Goal: Feedback & Contribution: Submit feedback/report problem

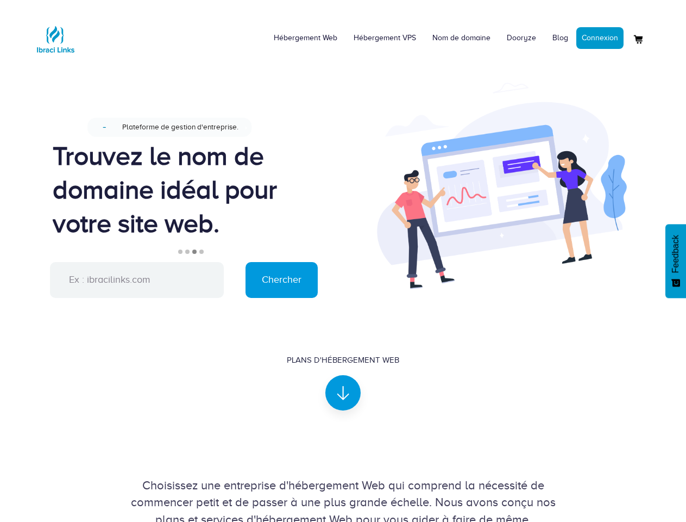
click at [190, 189] on div "Trouvez le nom de domaine idéal pour votre site web." at bounding box center [190, 189] width 274 height 101
click at [676, 261] on span "Feedback" at bounding box center [676, 254] width 10 height 38
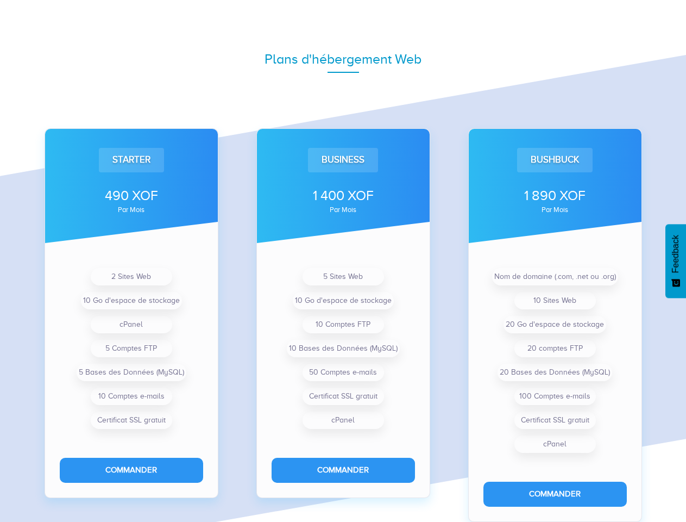
scroll to position [710, 0]
click at [676, 261] on span "Feedback" at bounding box center [676, 254] width 10 height 38
